Goal: Task Accomplishment & Management: Use online tool/utility

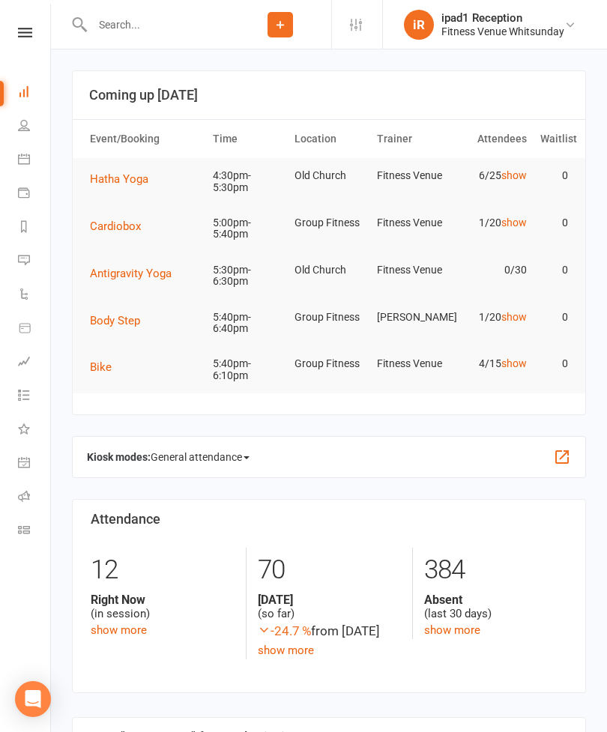
click at [124, 223] on span "Cardiobox" at bounding box center [115, 225] width 51 height 13
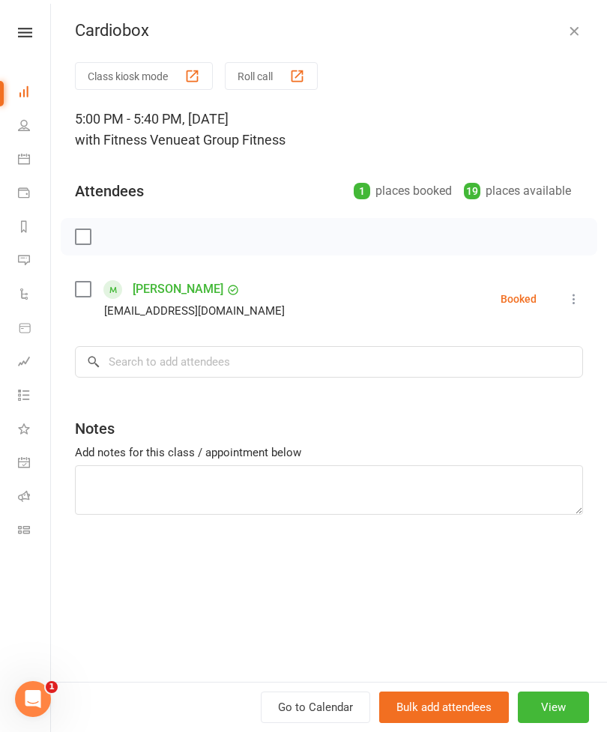
click at [139, 73] on button "Class kiosk mode" at bounding box center [144, 76] width 138 height 28
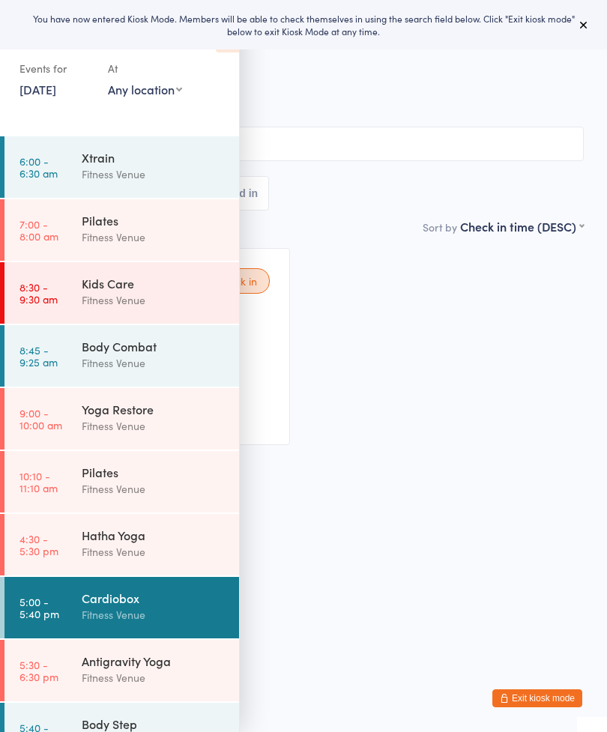
click at [590, 22] on button at bounding box center [583, 25] width 18 height 18
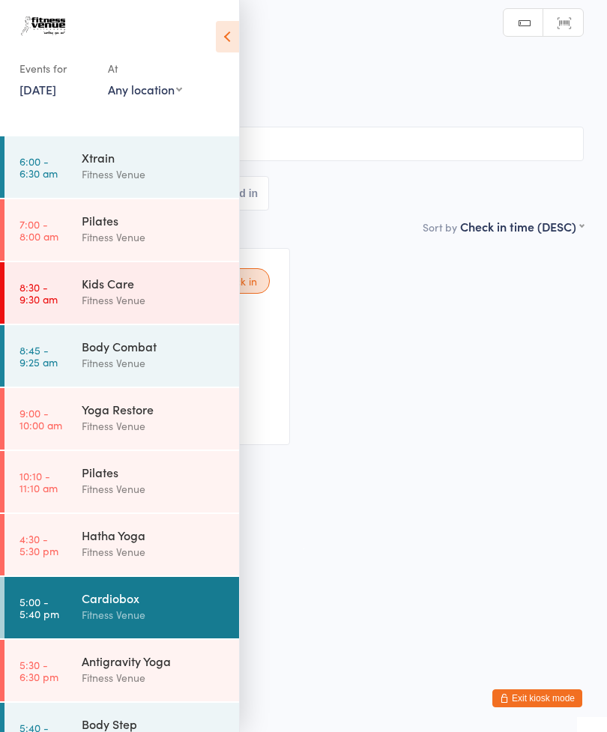
click at [237, 46] on icon at bounding box center [227, 36] width 23 height 31
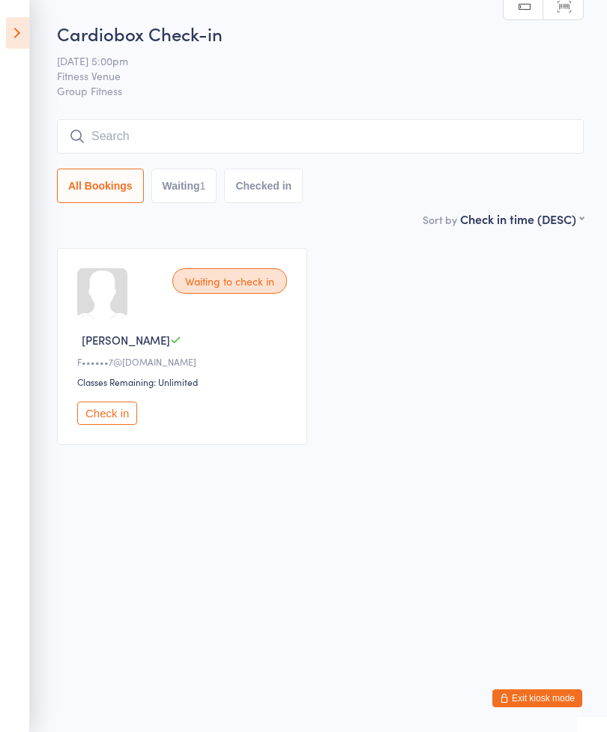
click at [118, 419] on button "Check in" at bounding box center [107, 412] width 60 height 23
click at [308, 124] on input "search" at bounding box center [320, 136] width 527 height 34
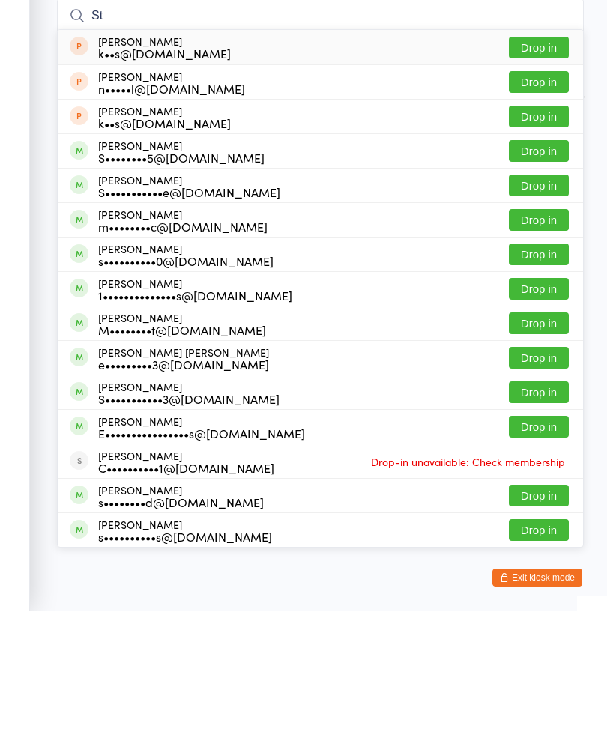
type input "S"
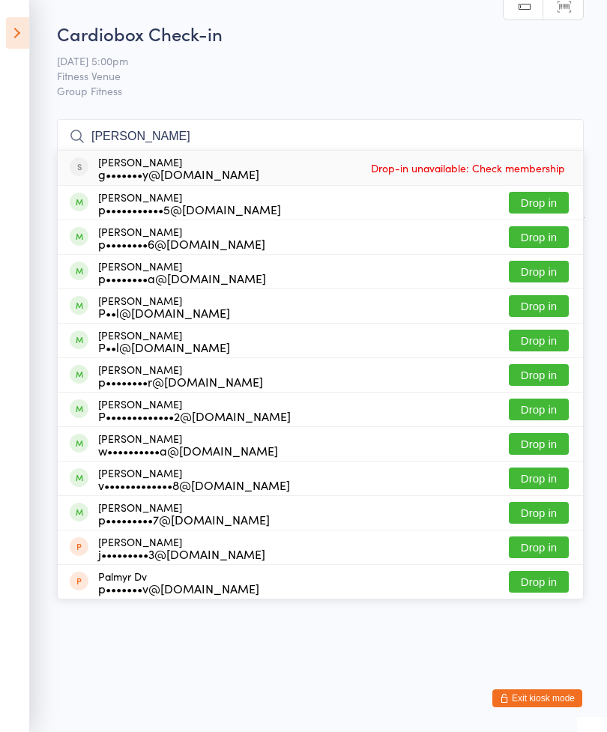
type input "Paul"
click at [538, 334] on button "Drop in" at bounding box center [539, 341] width 60 height 22
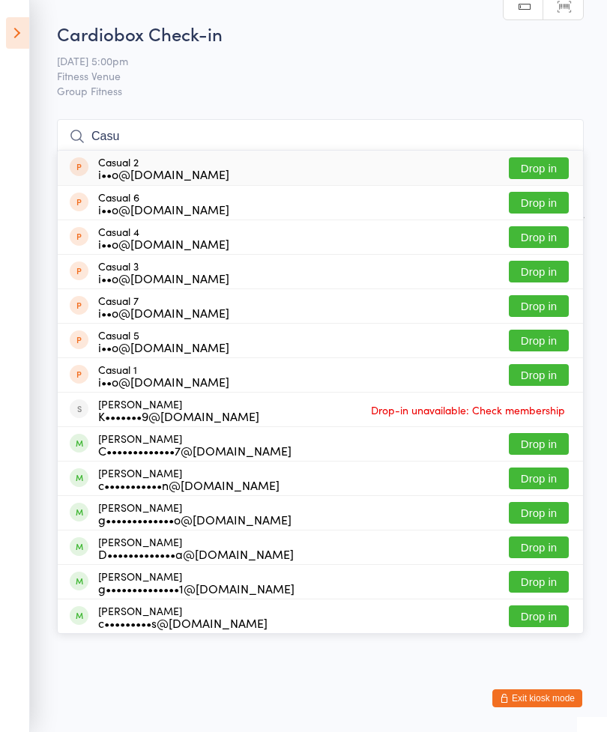
type input "Casu"
click at [551, 172] on button "Drop in" at bounding box center [539, 168] width 60 height 22
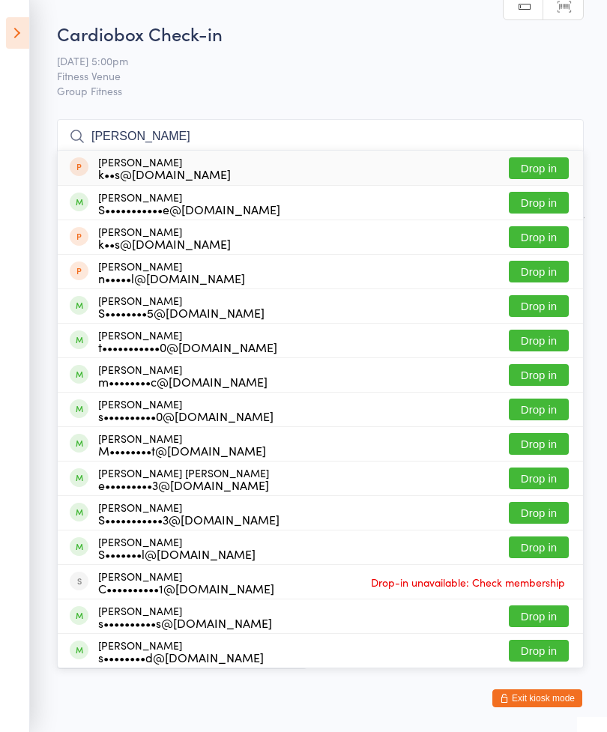
type input "Stell"
click at [535, 209] on button "Drop in" at bounding box center [539, 203] width 60 height 22
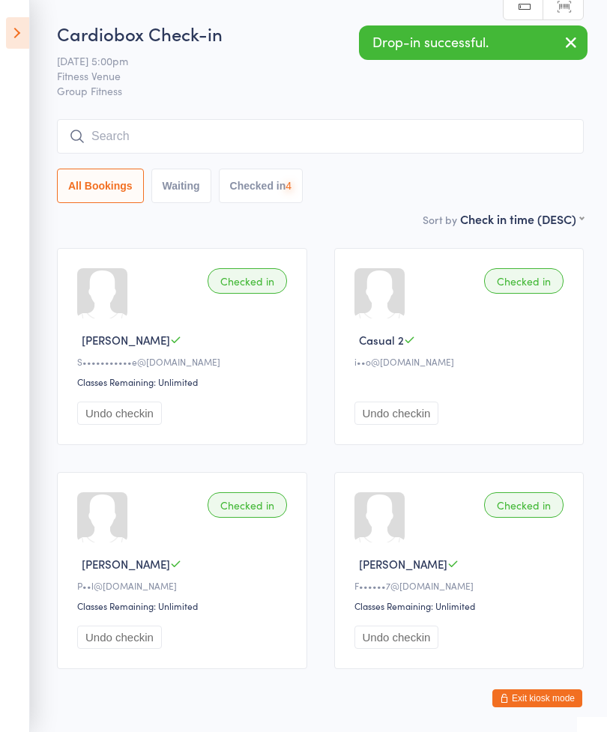
click at [331, 136] on input "search" at bounding box center [320, 136] width 527 height 34
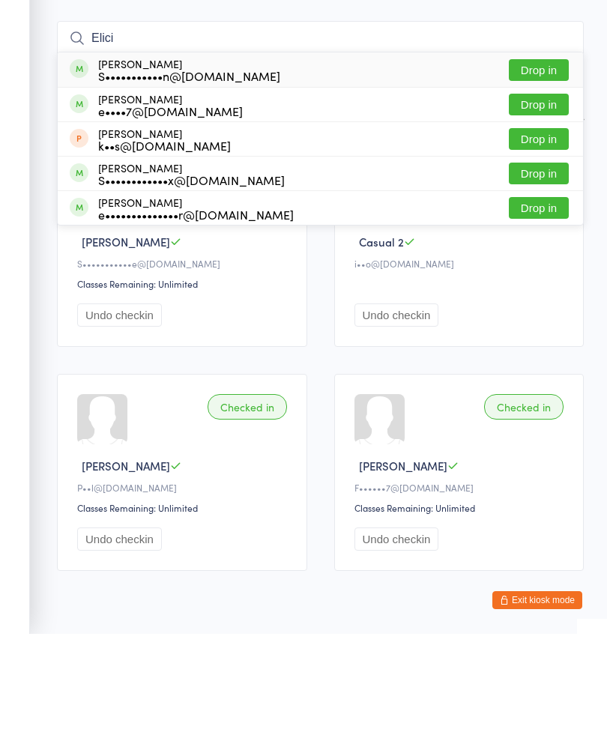
type input "Elici"
click at [545, 157] on button "Drop in" at bounding box center [539, 168] width 60 height 22
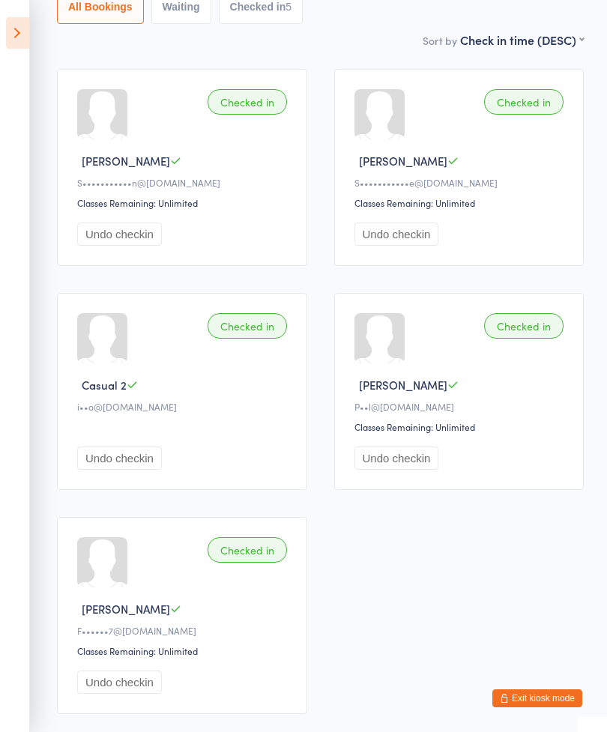
scroll to position [179, 0]
